Goal: Information Seeking & Learning: Learn about a topic

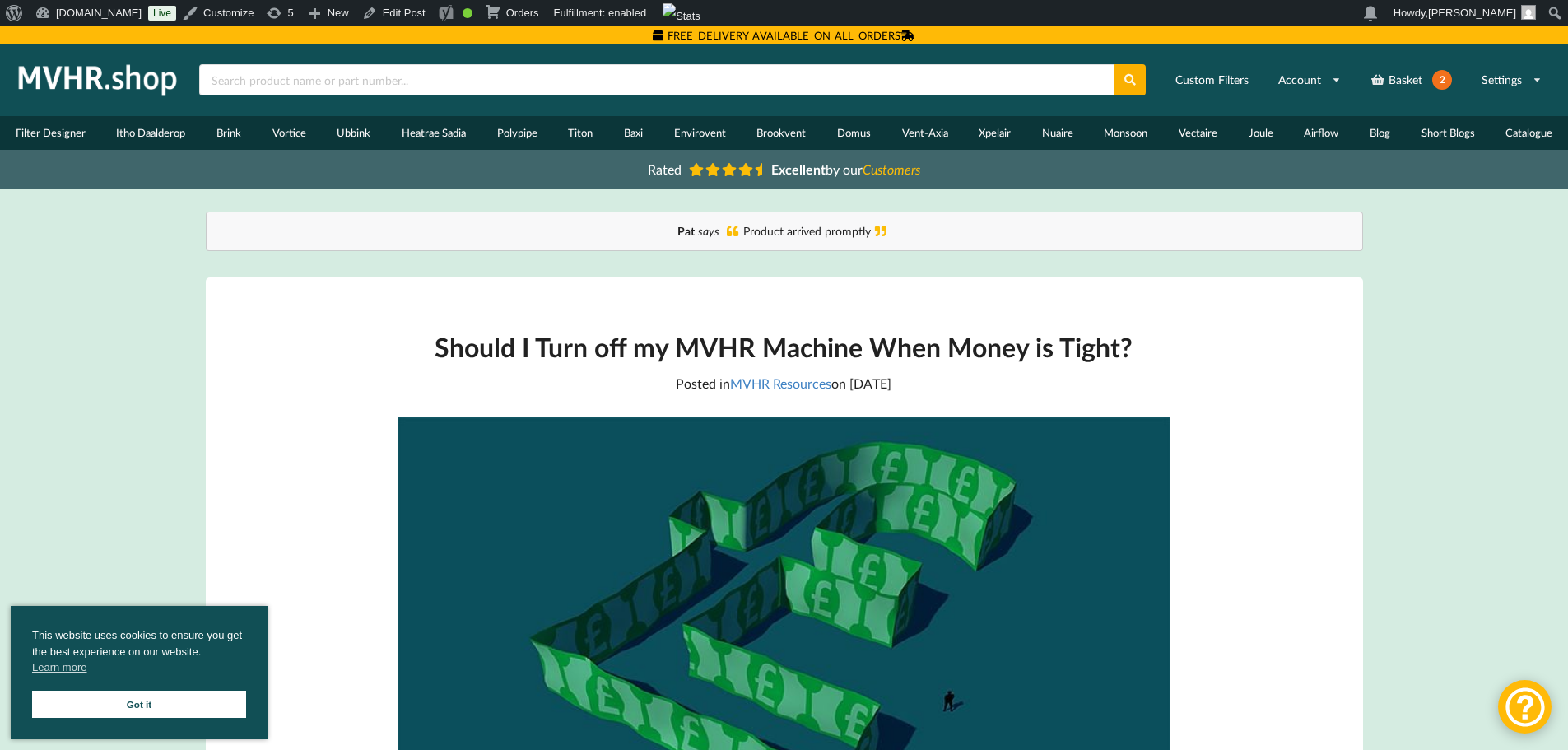
click at [1363, 126] on link "Blog" at bounding box center [1379, 133] width 52 height 34
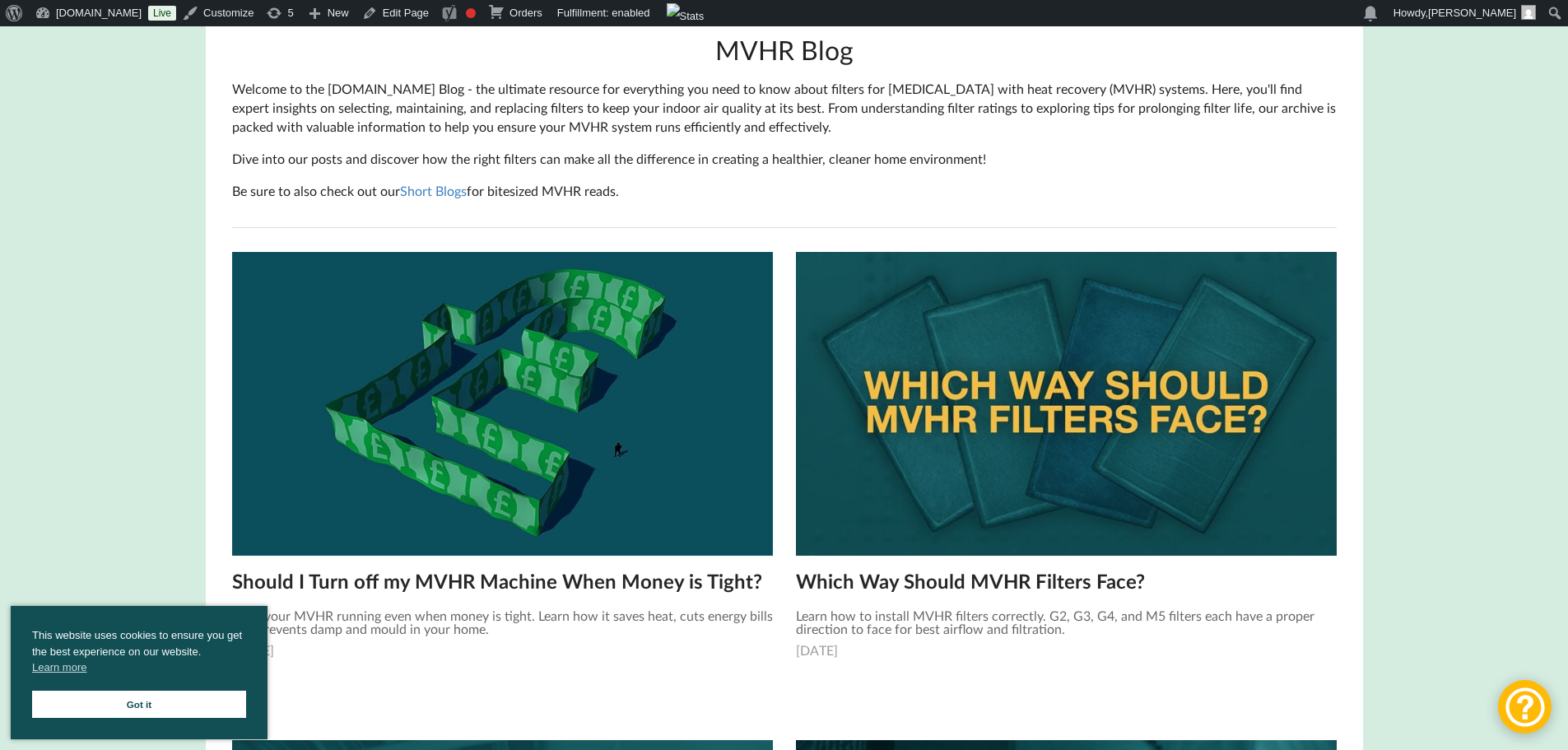
scroll to position [329, 0]
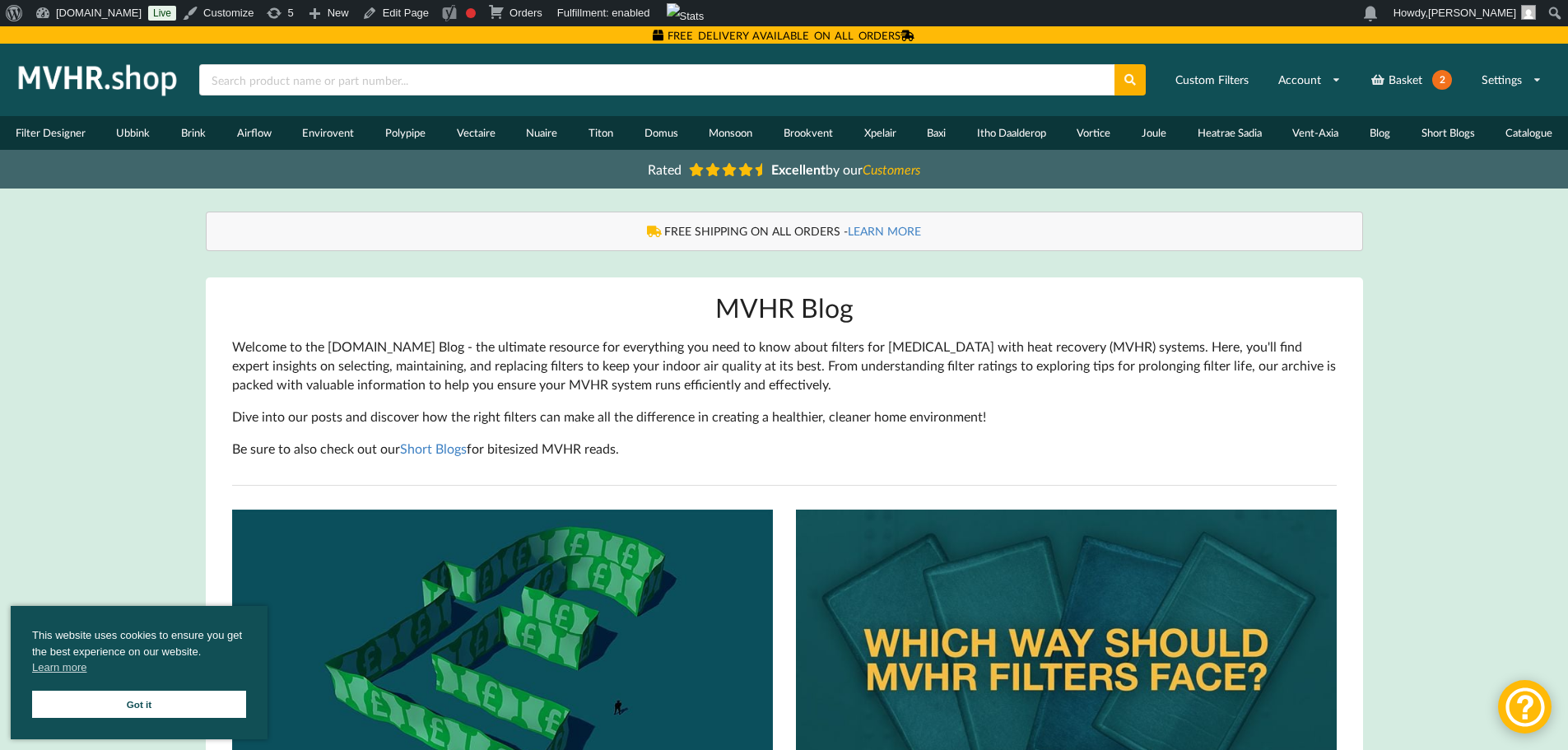
click at [951, 344] on p "Welcome to the [DOMAIN_NAME] Blog ‐ the ultimate resource for everything you ne…" at bounding box center [784, 365] width 1105 height 57
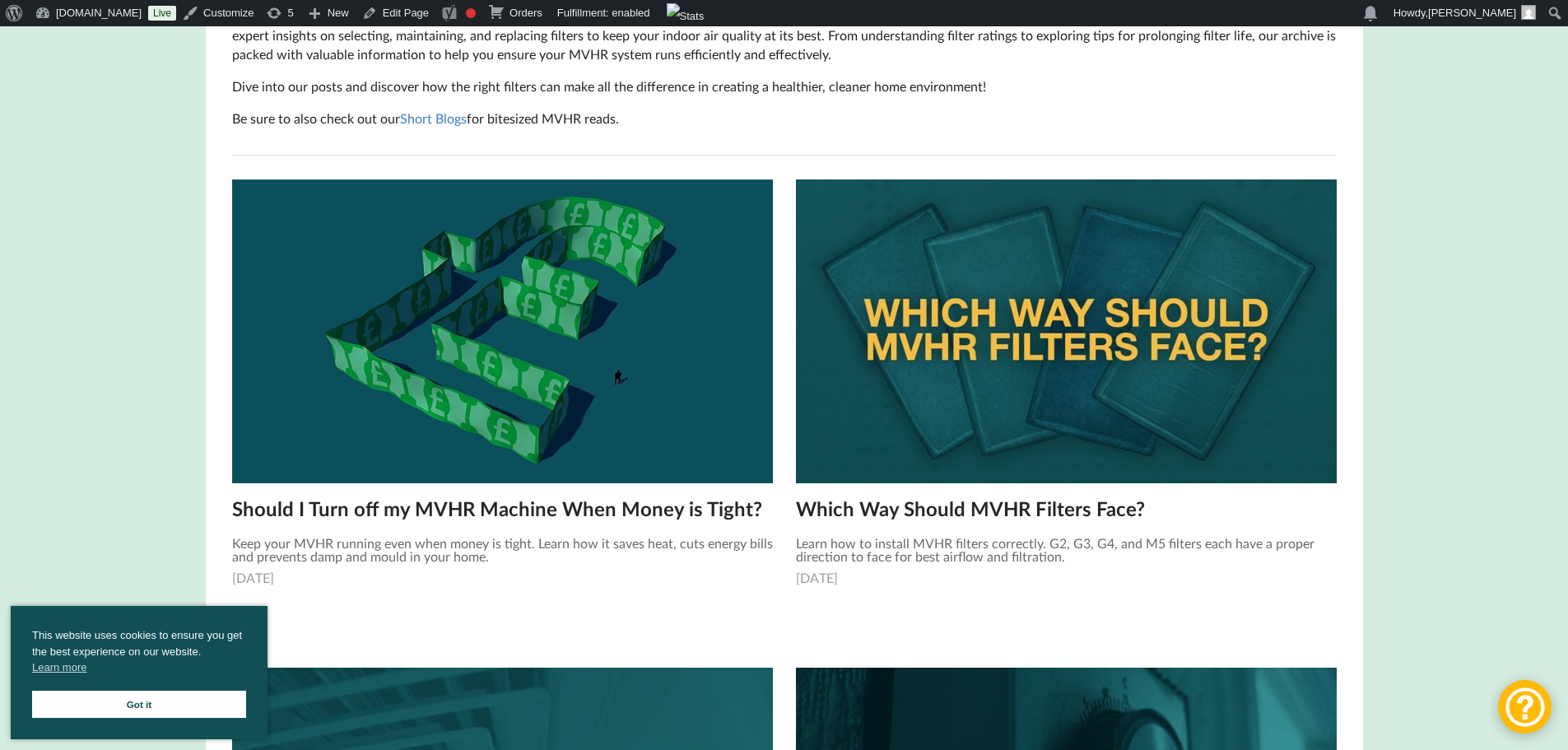
scroll to position [329, 0]
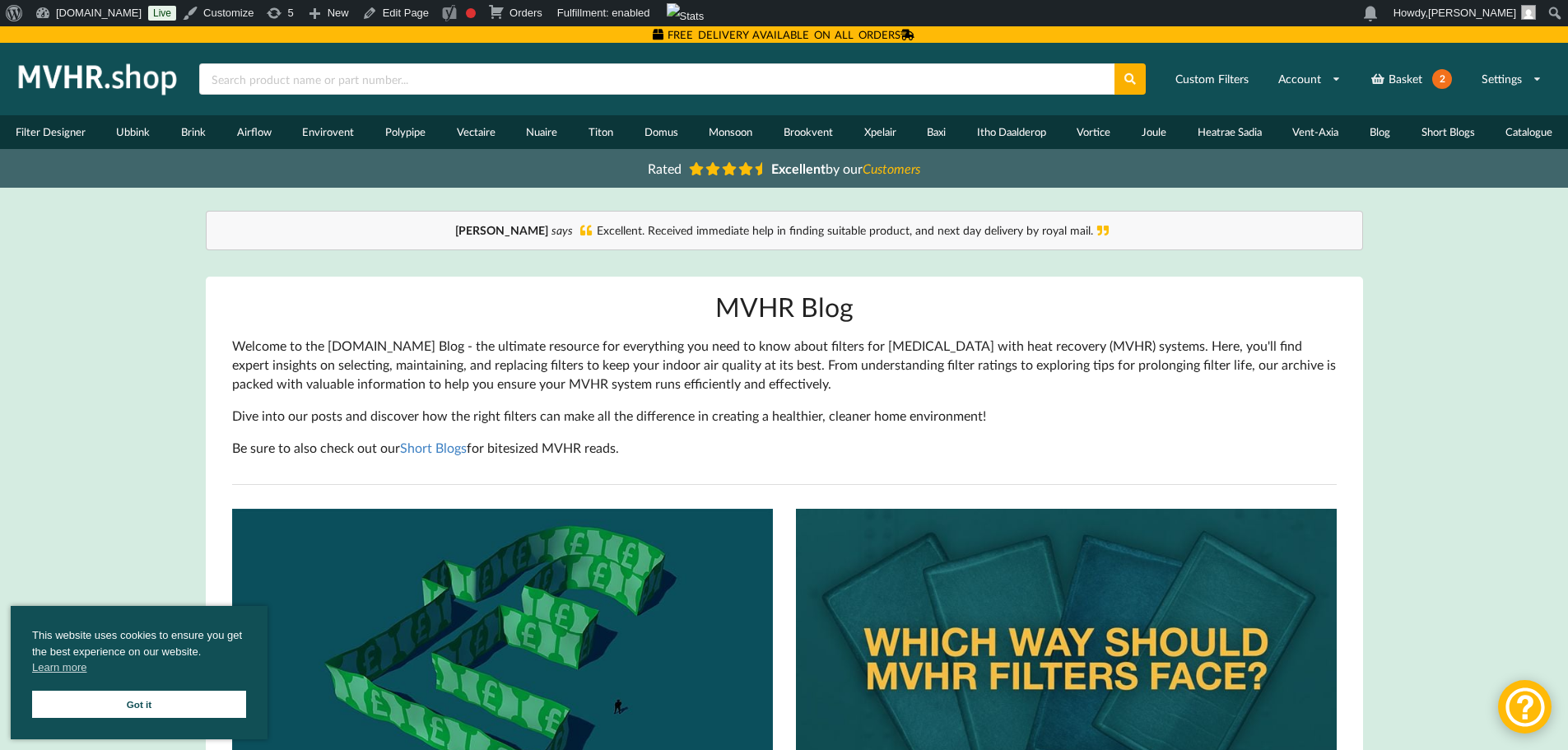
scroll to position [0, 0]
